Goal: Task Accomplishment & Management: Manage account settings

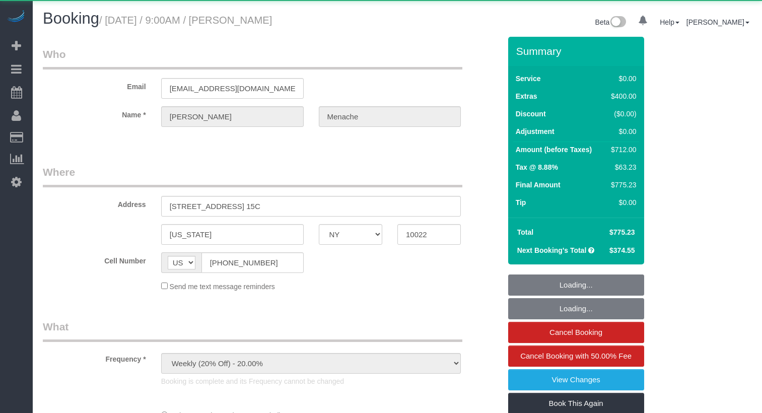
select select "NY"
select select "object:1368"
select select "2"
select select "spot1"
select select "number:56"
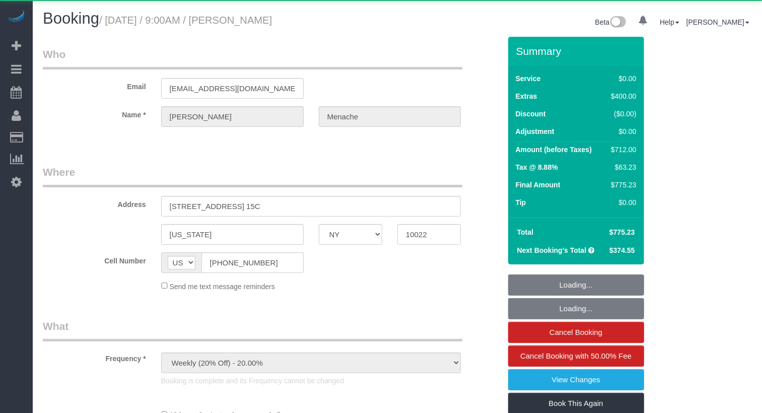
select select "number:70"
select select "number:15"
select select "number:5"
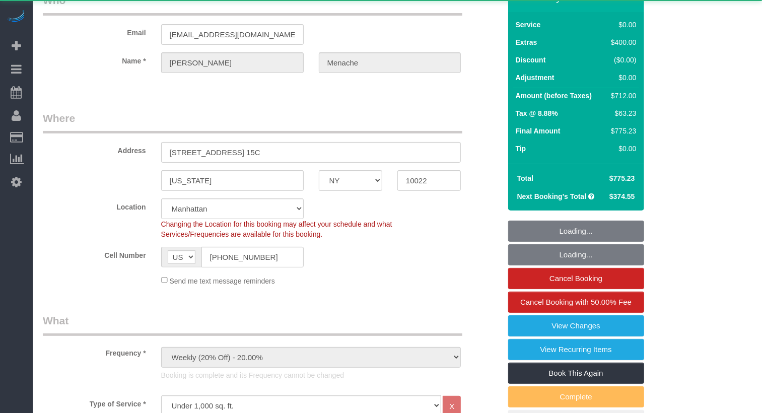
select select "string:stripe-pm_1S14GQ4VGloSiKo7FtdT7e7N"
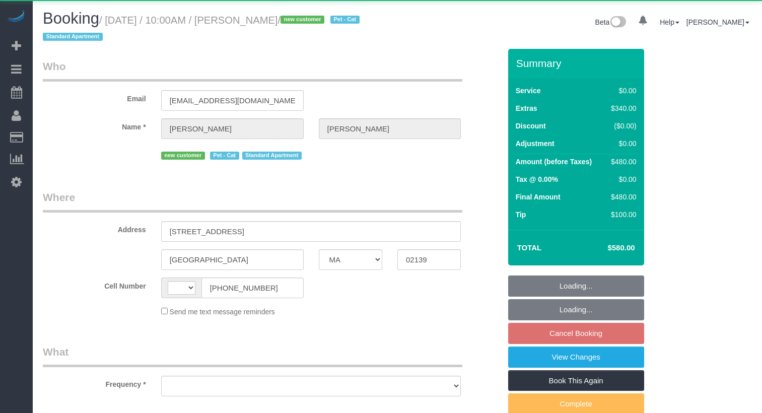
select select "MA"
select select "string:[GEOGRAPHIC_DATA]"
select select "object:694"
select select "1"
select select "spot3"
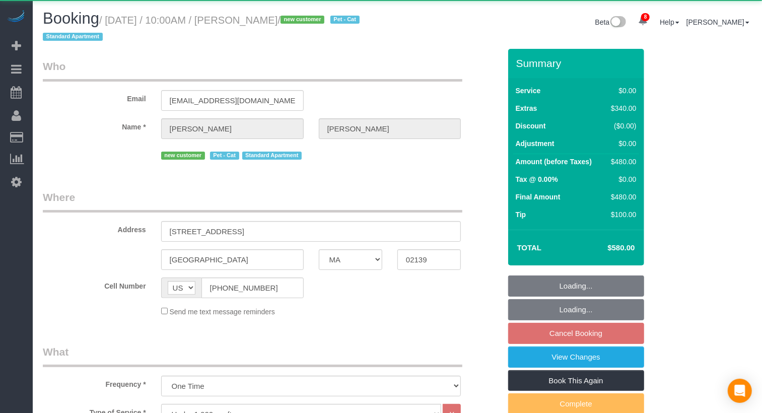
select select "spot55"
select select "object:859"
select select "number:56"
select select "number:71"
select select "number:14"
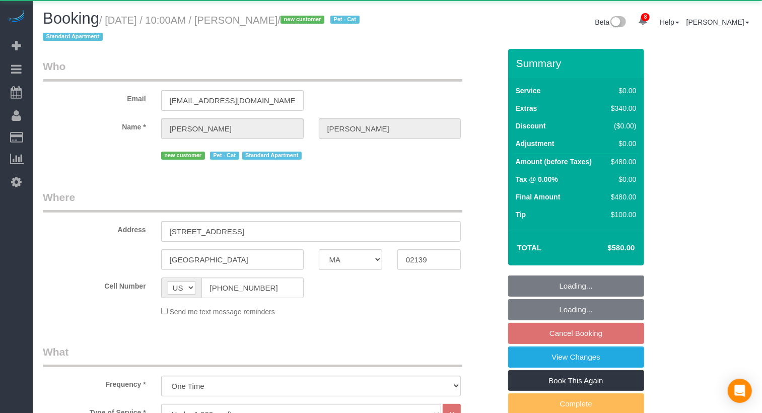
select select "number:5"
select select "1"
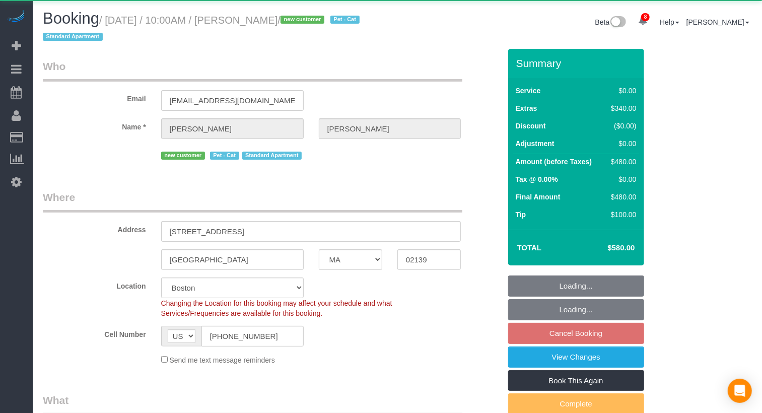
select select "string:stripe-pm_1RzJko4VGloSiKo7Oy7MFwF8"
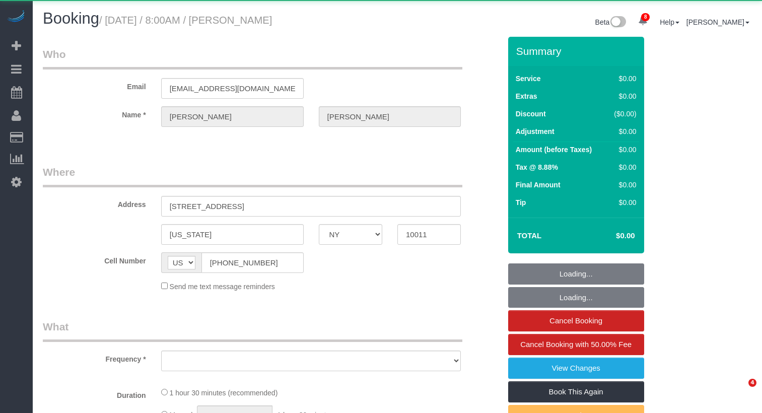
select select "NY"
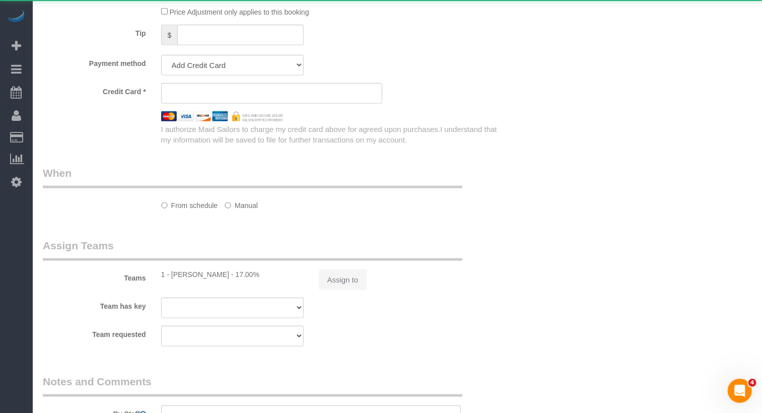
select select "object:709"
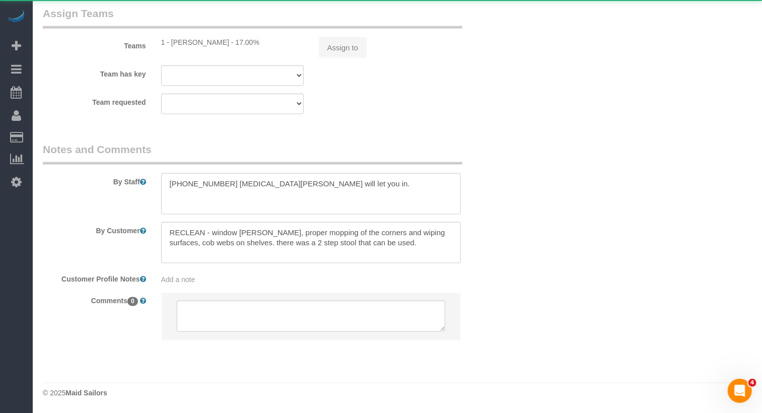
select select "string:stripe-pm_1LQzKG4VGloSiKo7xG3na7rl"
select select "spot1"
select select "number:89"
select select "number:90"
select select "number:15"
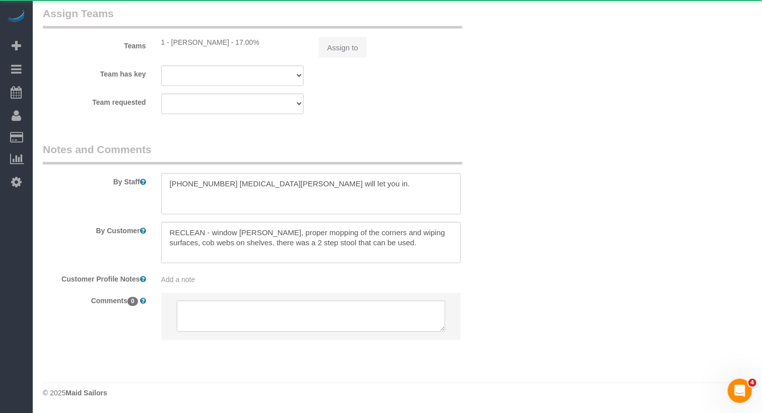
select select "number:5"
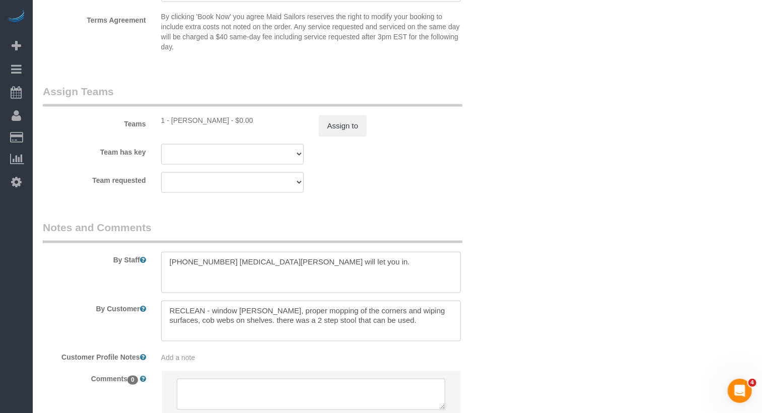
scroll to position [998, 0]
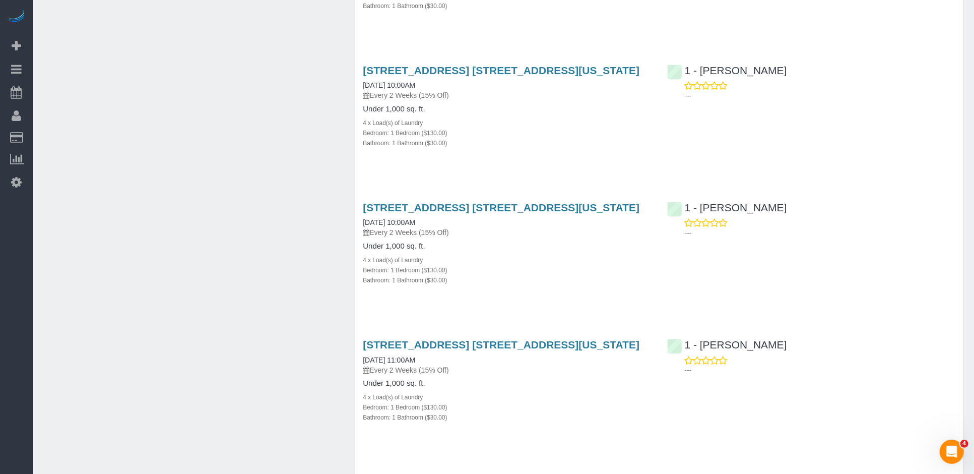
scroll to position [1019, 0]
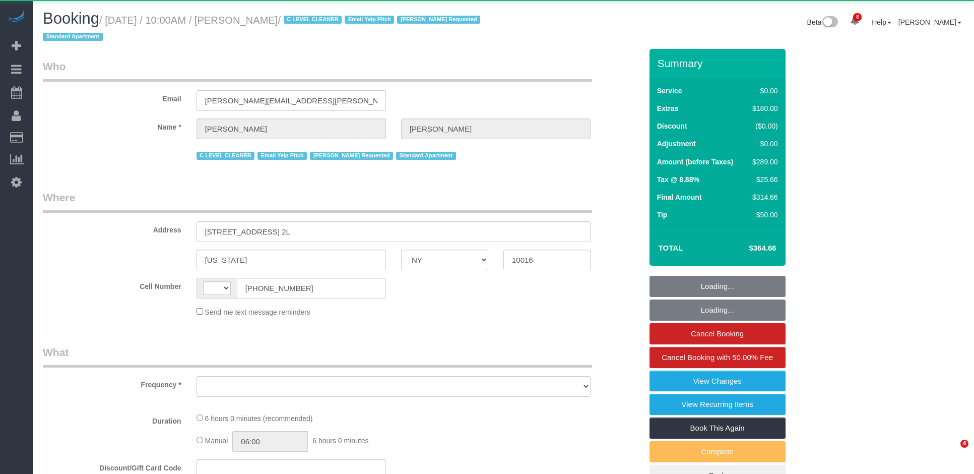
select select "NY"
select select "string:US"
select select "object:964"
select select "number:89"
select select "number:90"
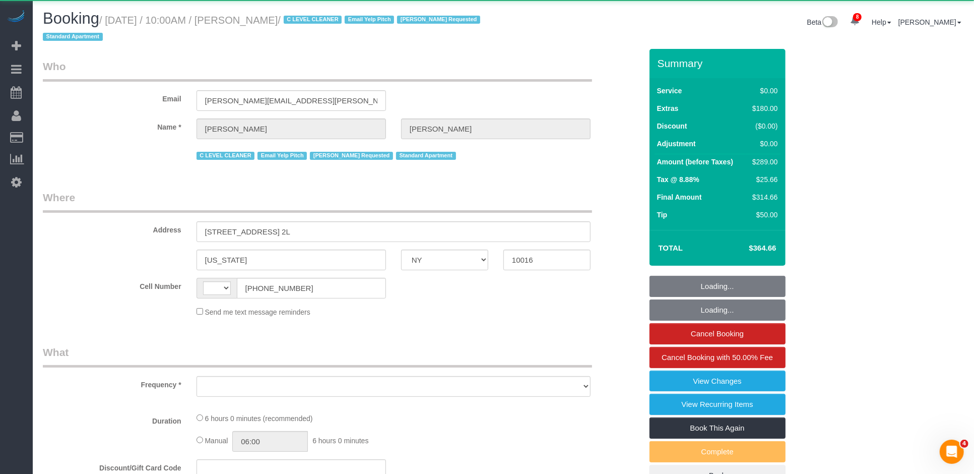
select select "number:15"
select select "number:6"
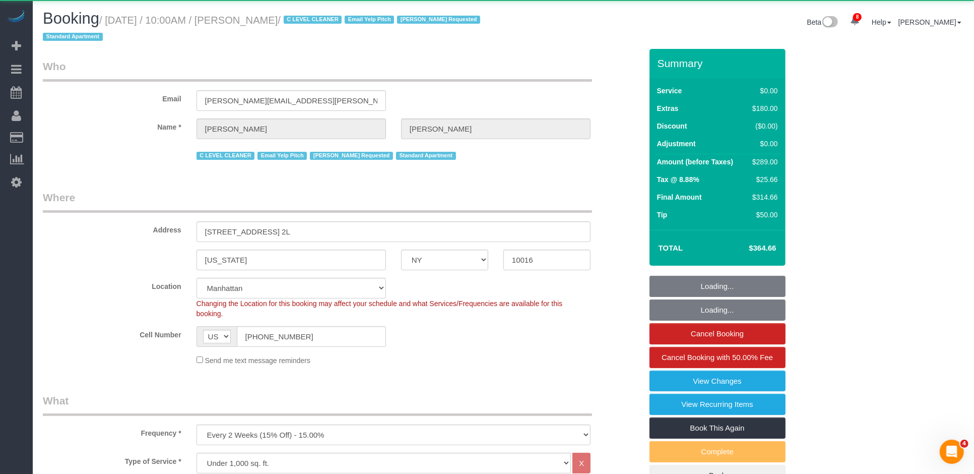
select select "string:stripe-pm_1HFoEO4VGloSiKo7uLknEXsN"
select select "spot1"
select select "1"
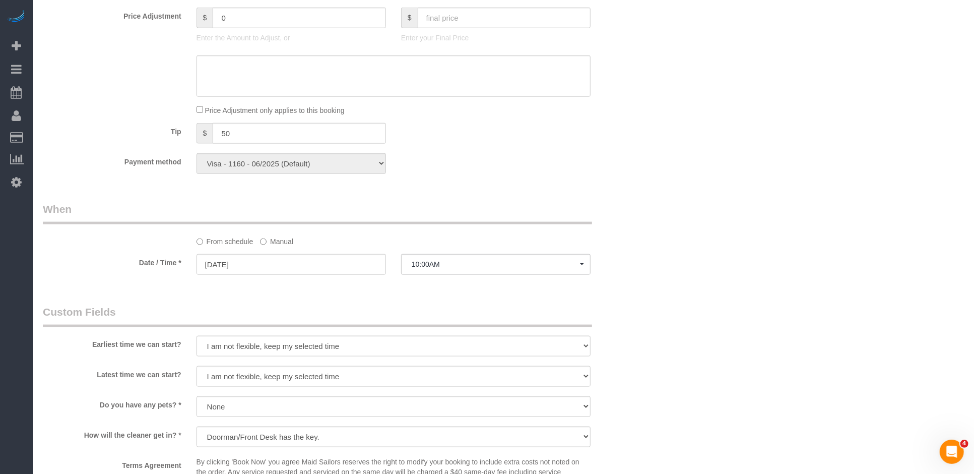
scroll to position [878, 0]
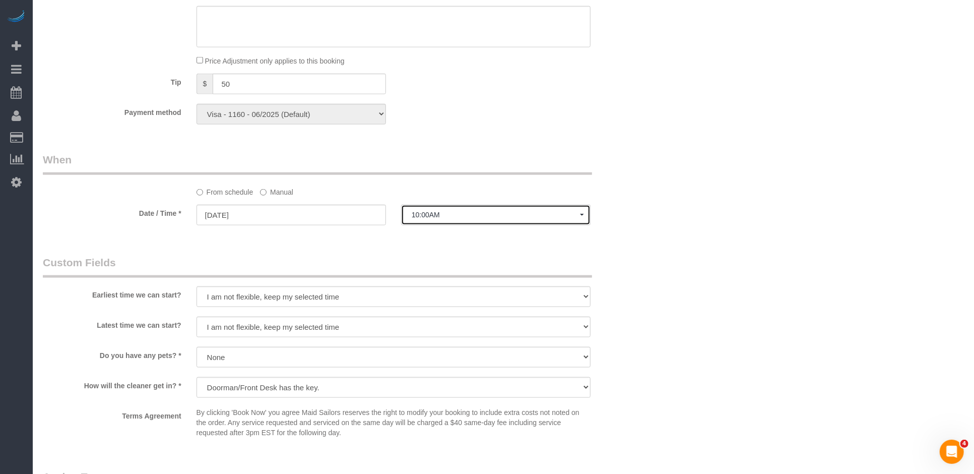
click at [454, 225] on button "10:00AM" at bounding box center [495, 215] width 189 height 21
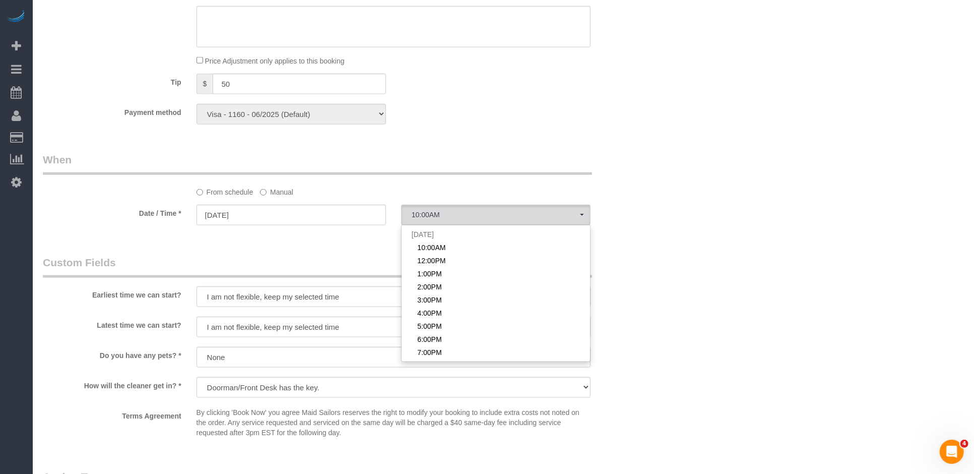
click at [292, 197] on label "Manual" at bounding box center [276, 190] width 33 height 14
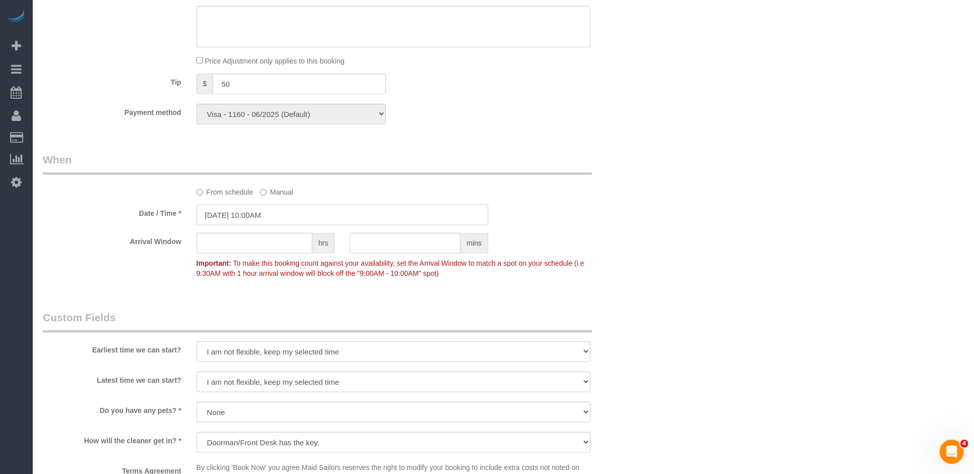
click at [283, 225] on input "[DATE] 10:00AM" at bounding box center [342, 215] width 292 height 21
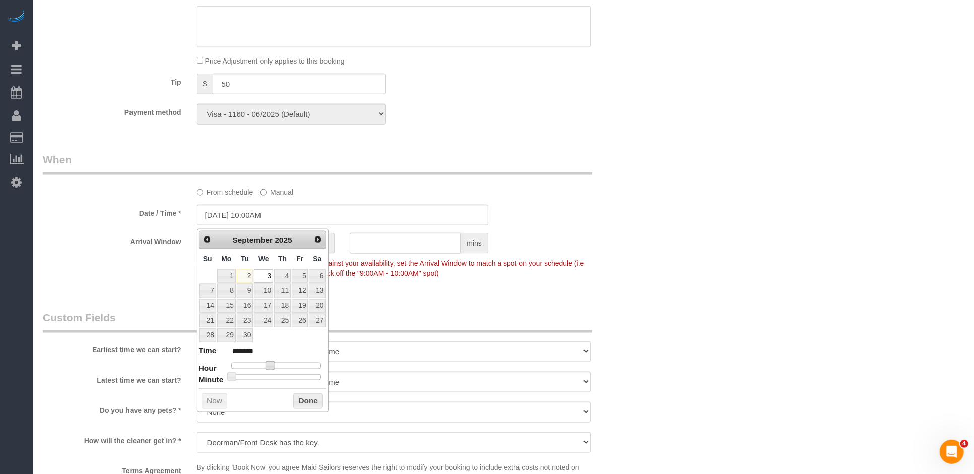
type input "09/03/2025 11:00AM"
type input "*******"
click at [274, 365] on span at bounding box center [274, 365] width 9 height 9
click at [631, 277] on div "Arrival Window hrs mins Important: To make this booking count against your avai…" at bounding box center [342, 258] width 614 height 50
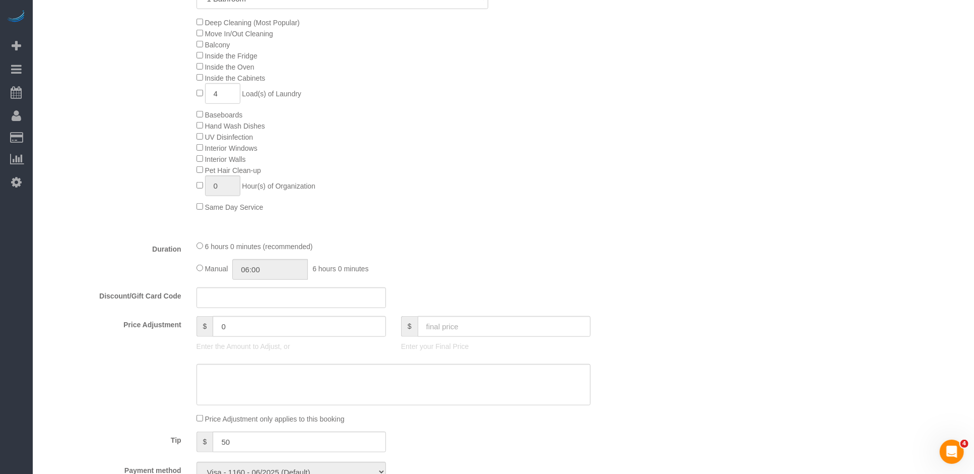
scroll to position [109, 0]
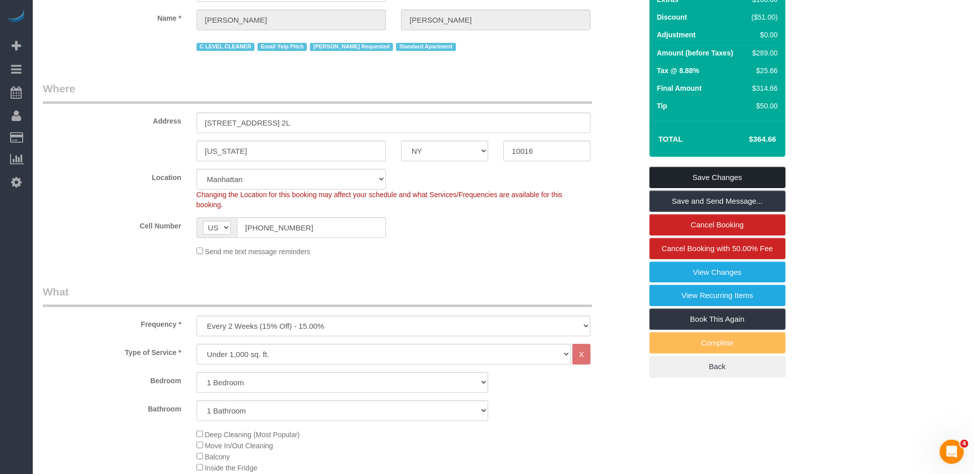
click at [712, 173] on link "Save Changes" at bounding box center [717, 177] width 136 height 21
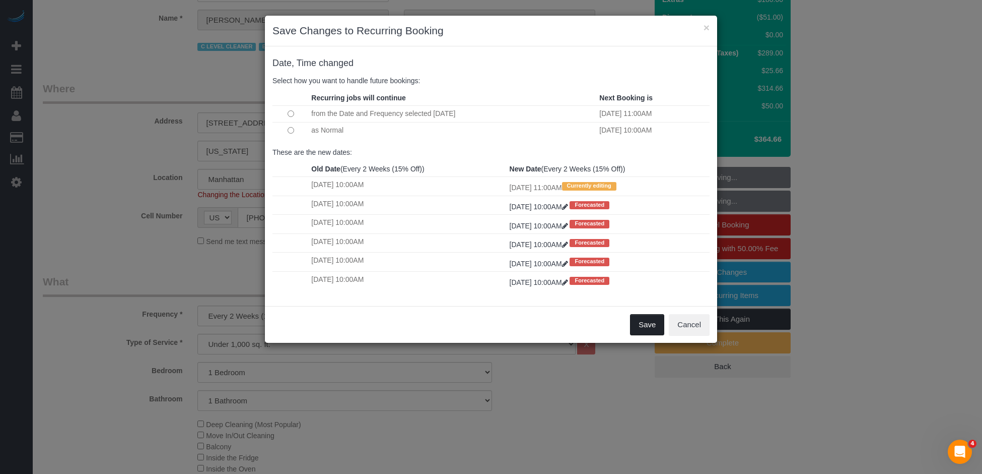
drag, startPoint x: 653, startPoint y: 330, endPoint x: 643, endPoint y: 320, distance: 14.3
click at [653, 330] on button "Save" at bounding box center [647, 324] width 34 height 21
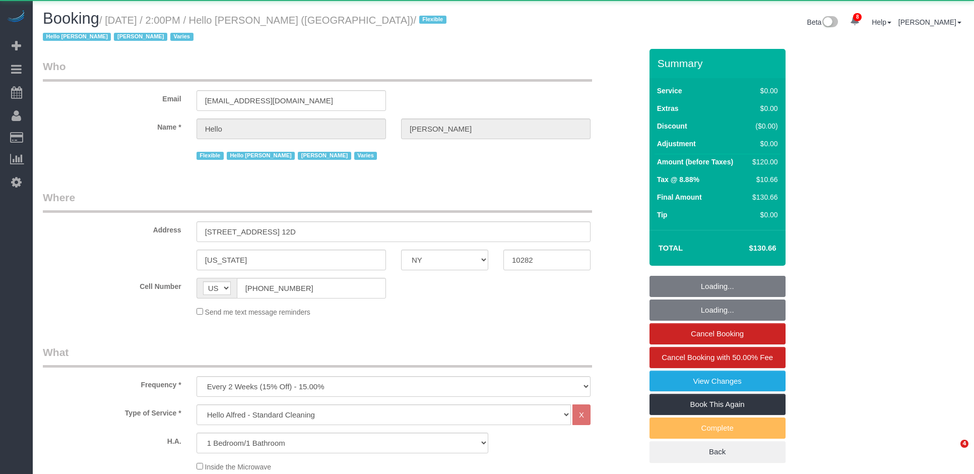
select select "NY"
select select "1"
select select "object:785"
select select "1"
select select "spot1"
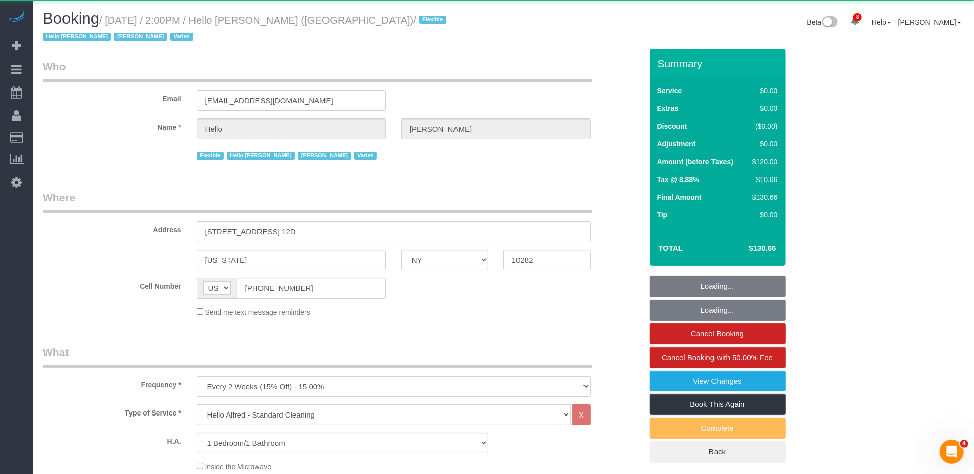
select select "number:89"
select select "number:90"
select select "number:15"
select select "number:6"
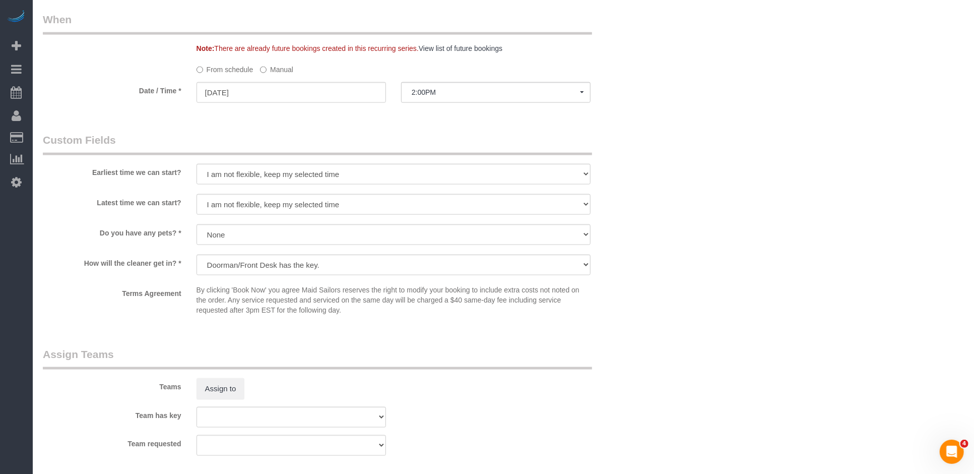
scroll to position [330, 0]
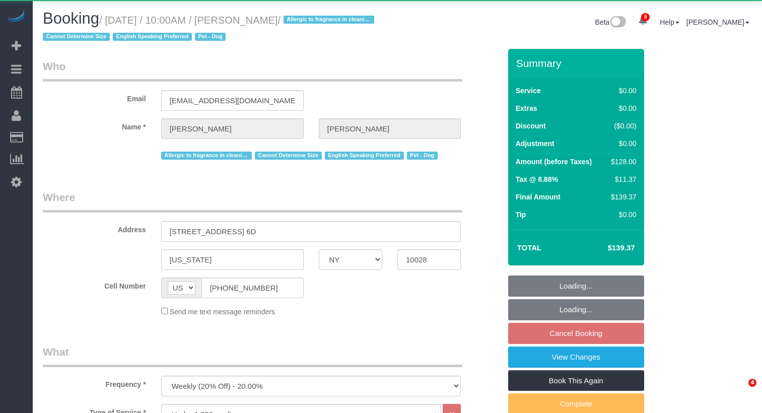
select select "NY"
select select "1"
select select "object:988"
select select "string:stripe-pm_1RuITc4VGloSiKo7L867WxHG"
select select "1"
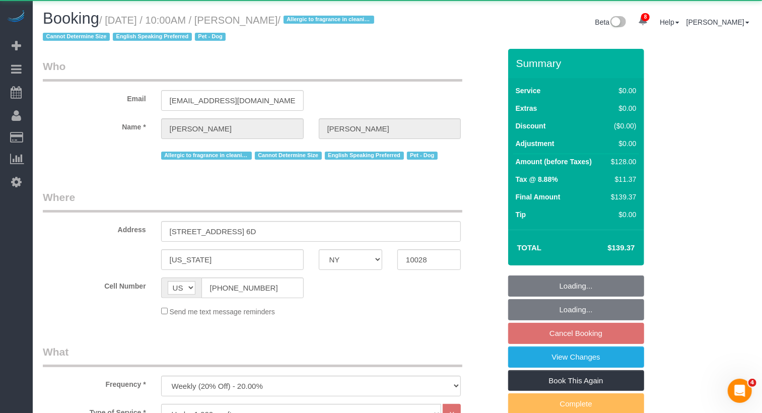
select select "spot3"
select select "number:57"
select select "number:76"
select select "number:13"
select select "number:5"
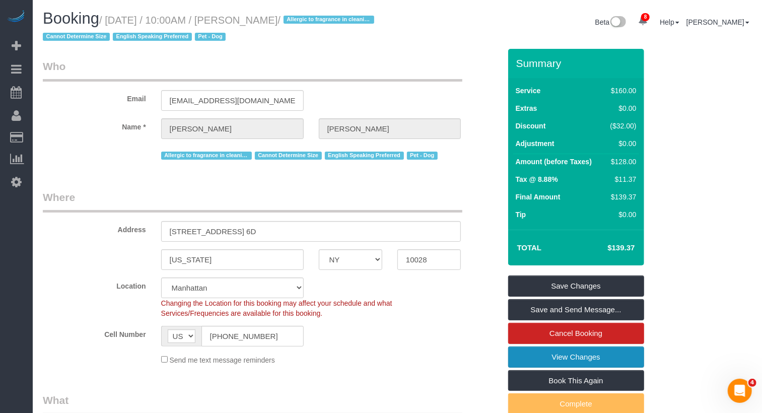
click at [591, 359] on link "View Changes" at bounding box center [576, 357] width 136 height 21
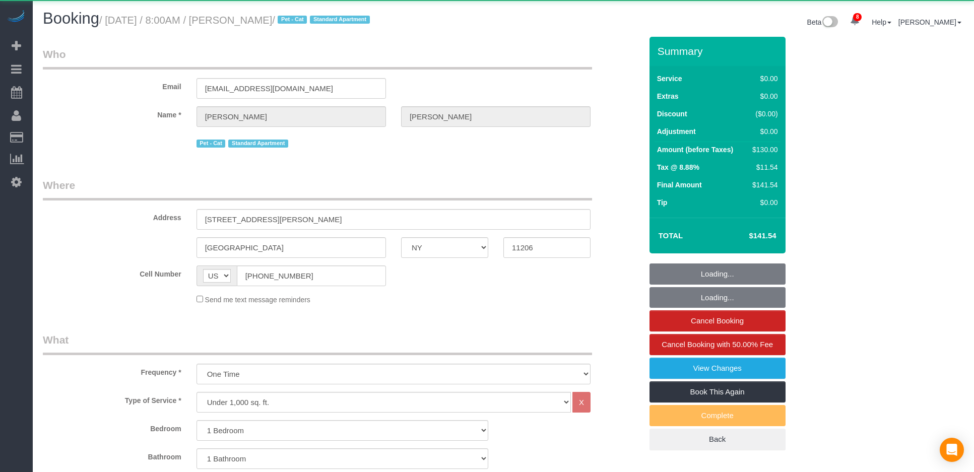
select select "NY"
select select "1"
select select "object:808"
select select "1"
select select "spot1"
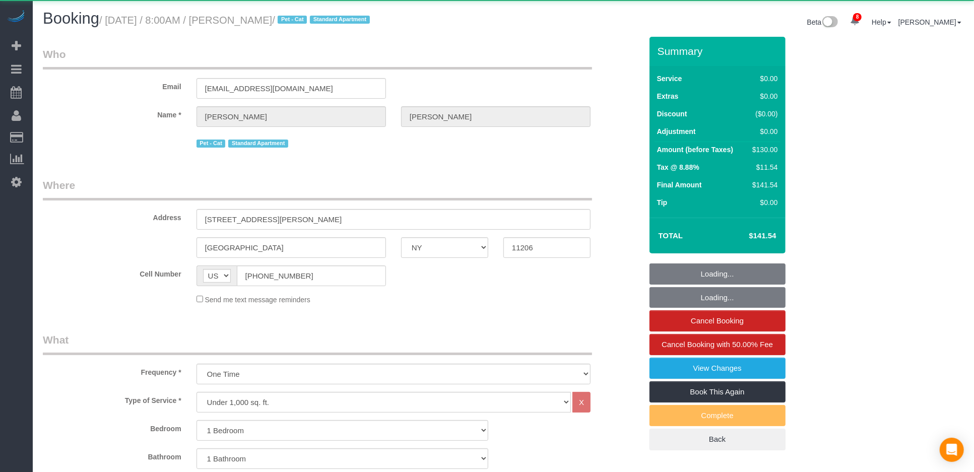
select select "number:56"
select select "number:79"
select select "number:14"
select select "number:5"
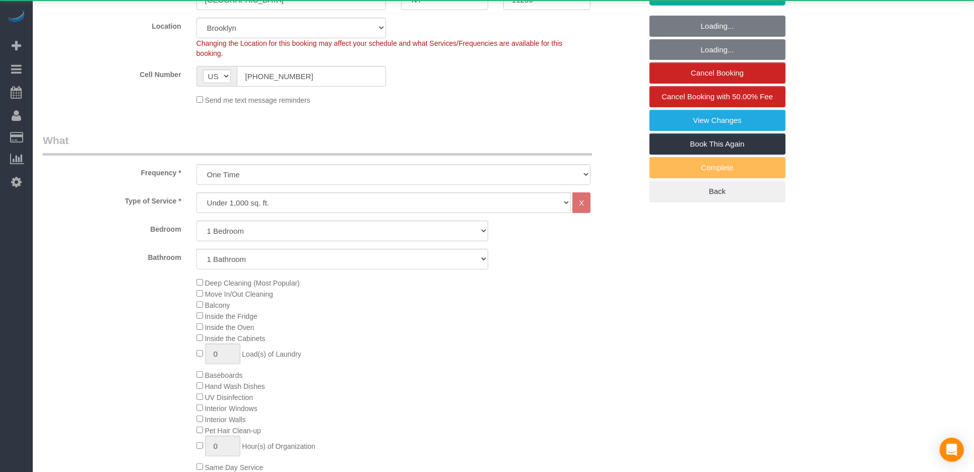
scroll to position [1064, 0]
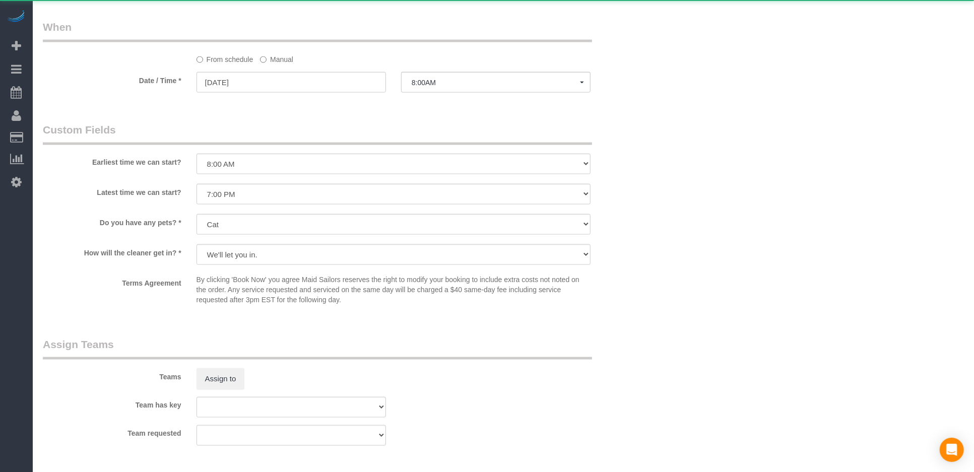
select select "string:stripe-pm_1S2whL4VGloSiKo77OE6q5xb"
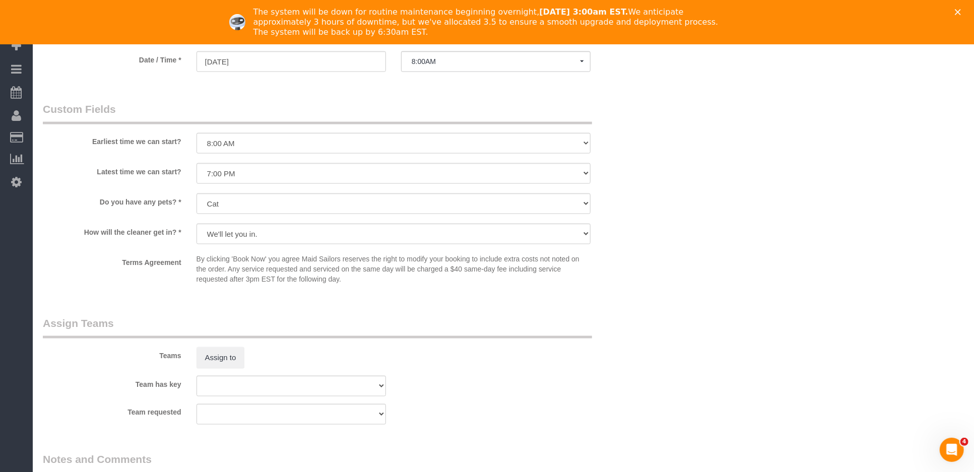
scroll to position [0, 0]
click at [961, 10] on polygon "Close" at bounding box center [958, 12] width 6 height 6
